Goal: Navigation & Orientation: Find specific page/section

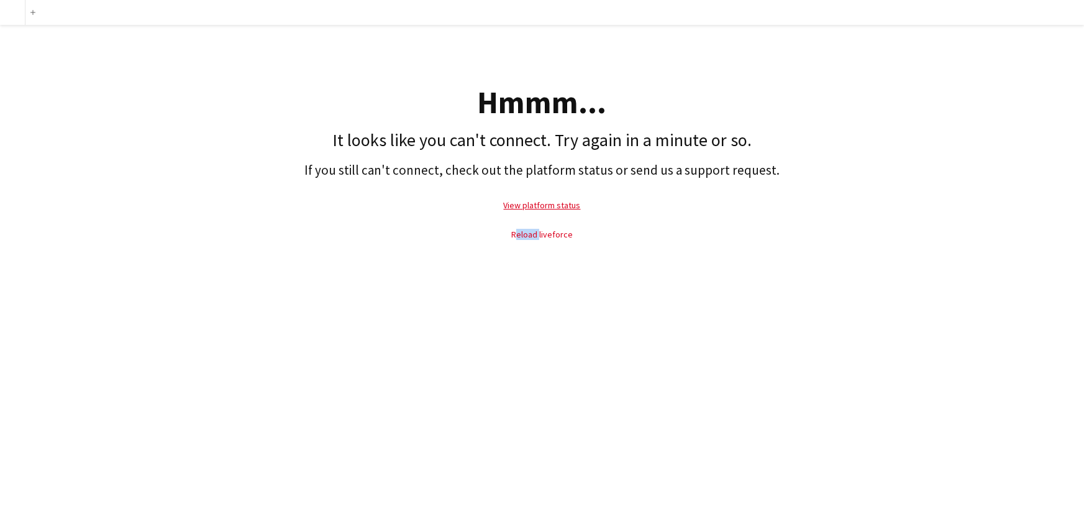
click at [536, 229] on p "Reload liveforce" at bounding box center [542, 234] width 1072 height 29
click at [553, 235] on link "Reload liveforce" at bounding box center [542, 234] width 62 height 11
click at [581, 268] on div "Add Hmmm... It looks like you can't connect. Try again in a minute or so. If yo…" at bounding box center [542, 263] width 1084 height 526
click at [558, 234] on link "Reload liveforce" at bounding box center [542, 234] width 62 height 11
click at [527, 232] on link "Reload liveforce" at bounding box center [542, 234] width 62 height 11
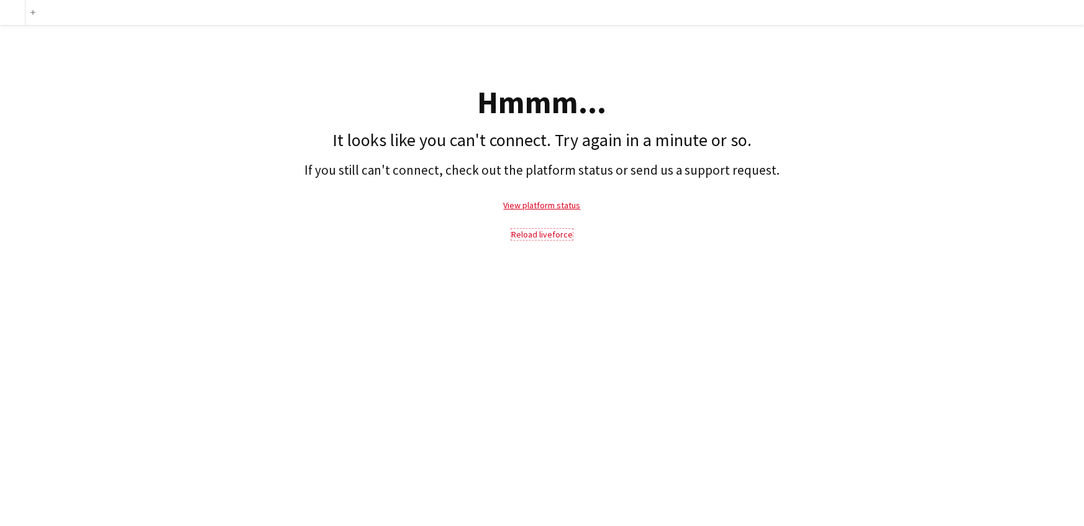
click at [547, 231] on link "Reload liveforce" at bounding box center [542, 234] width 62 height 11
click at [554, 234] on link "Reload liveforce" at bounding box center [542, 234] width 62 height 11
